Goal: Ask a question

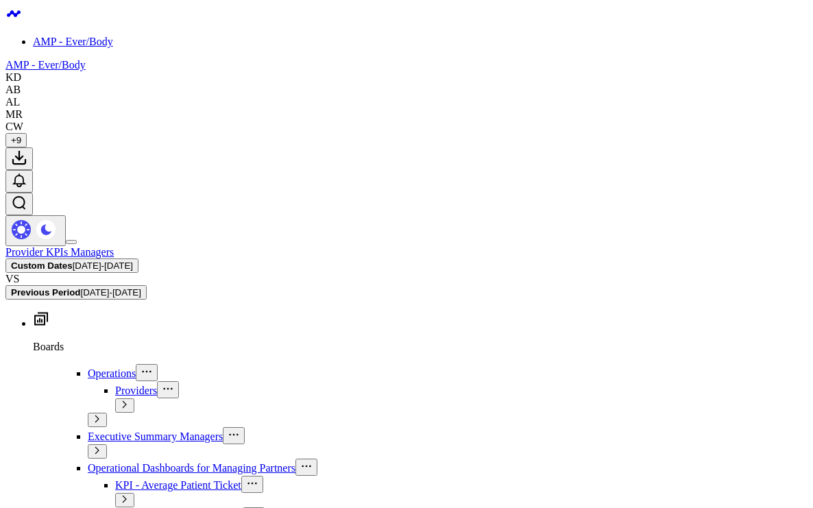
click at [88, 431] on span "Executive Summary Managers" at bounding box center [155, 437] width 135 height 12
click at [133, 261] on span "[DATE] - [DATE]" at bounding box center [103, 266] width 60 height 10
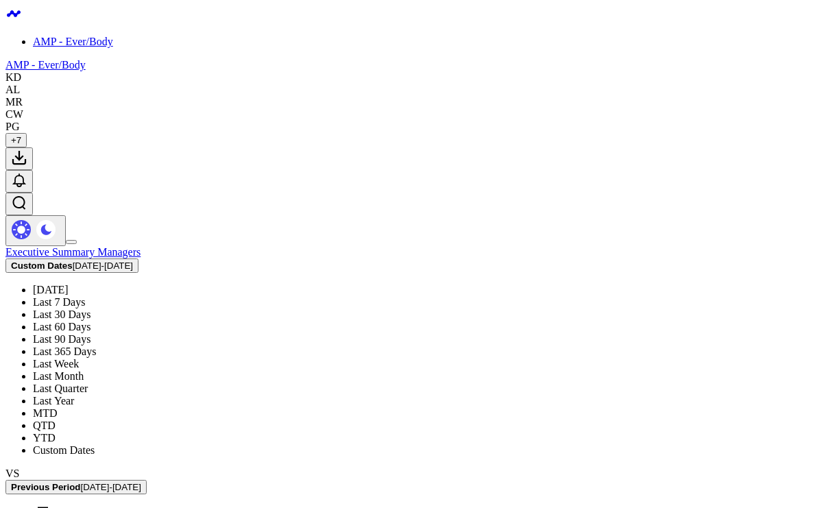
scroll to position [18, 0]
click at [95, 444] on link "Custom Dates" at bounding box center [64, 450] width 62 height 12
select select "8"
select select "2025"
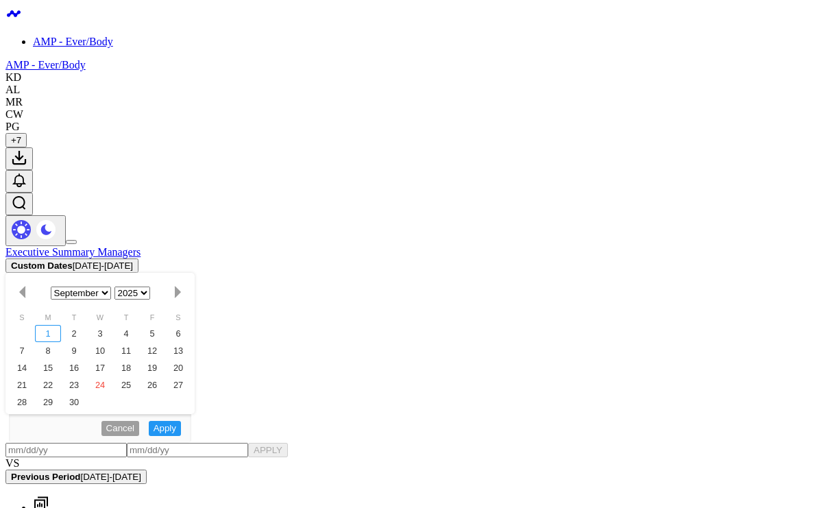
click at [61, 325] on div "1" at bounding box center [48, 333] width 26 height 17
type input "[DATE]"
select select "8"
select select "2025"
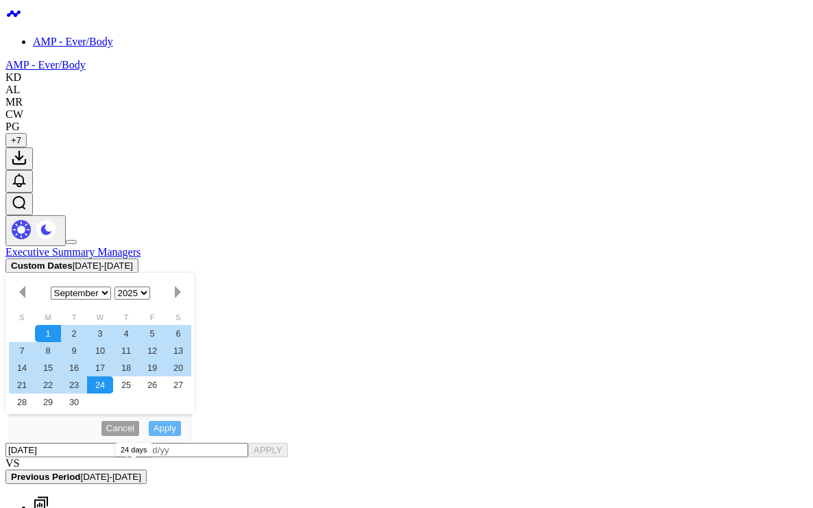
click at [113, 376] on div "24" at bounding box center [100, 384] width 26 height 17
type input "[DATE]"
select select "8"
select select "2025"
click at [288, 443] on button "APPLY" at bounding box center [268, 450] width 40 height 14
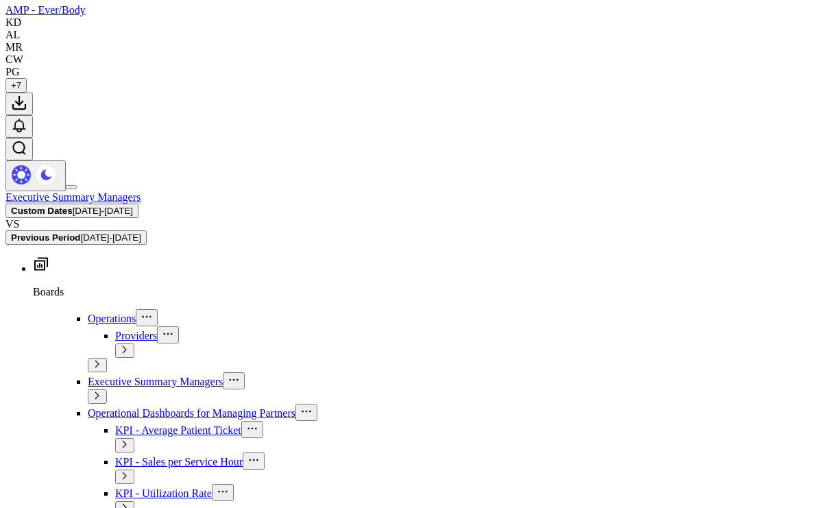
scroll to position [87, 0]
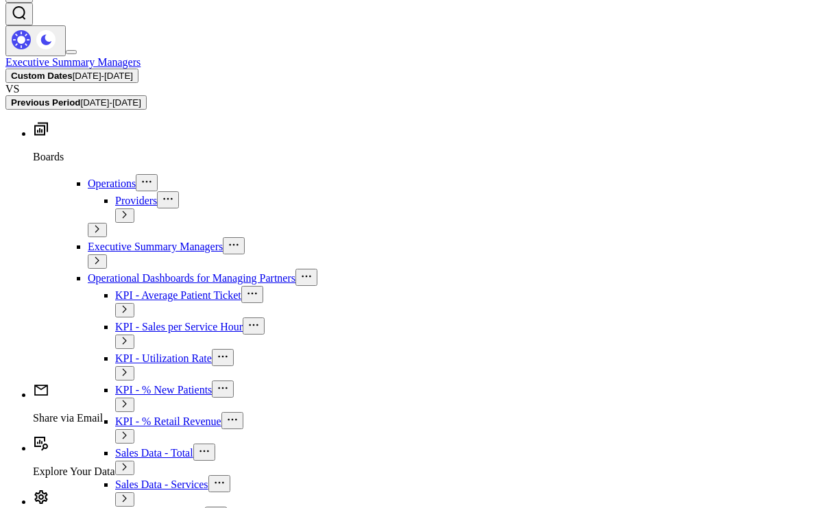
scroll to position [326, 0]
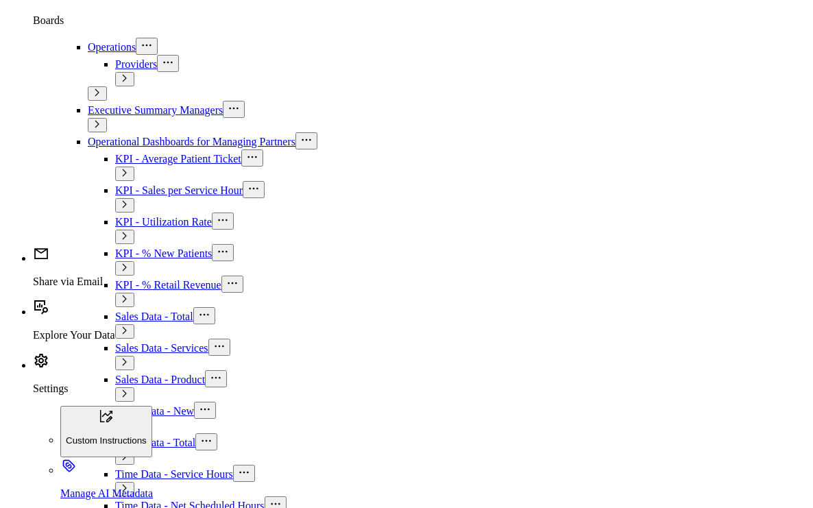
type textarea "[PERSON_NAME] circle utilization"
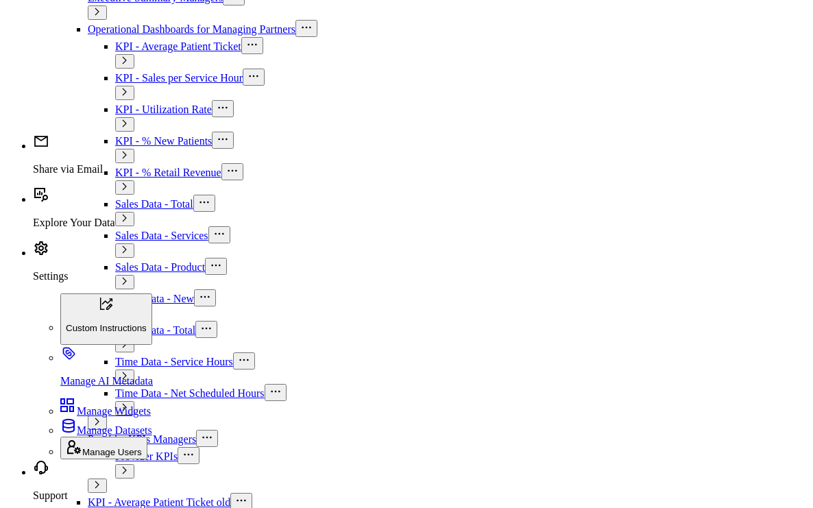
scroll to position [58, 0]
type textarea "aov for [PERSON_NAME] circle"
